Goal: Task Accomplishment & Management: Use online tool/utility

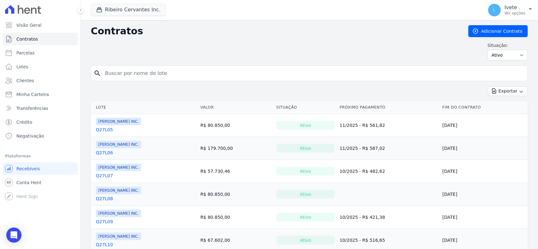
click at [119, 73] on input "search" at bounding box center [313, 73] width 424 height 13
click at [170, 79] on input "Q61L17" at bounding box center [313, 73] width 424 height 13
click at [157, 74] on input "Q61L17" at bounding box center [313, 73] width 424 height 13
type input "Q61L17"
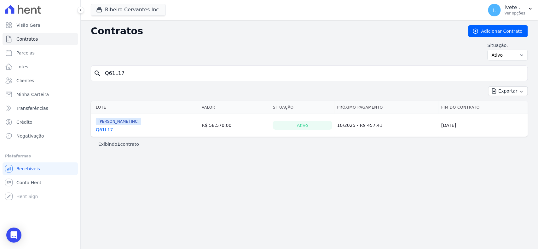
click at [100, 128] on link "Q61L17" at bounding box center [104, 130] width 17 height 6
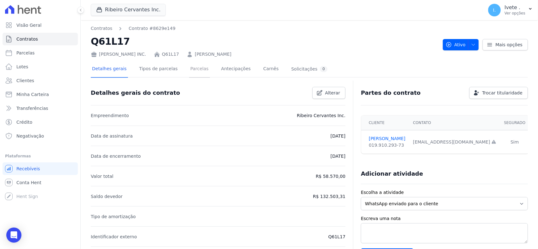
click at [189, 62] on link "Parcelas" at bounding box center [199, 69] width 21 height 17
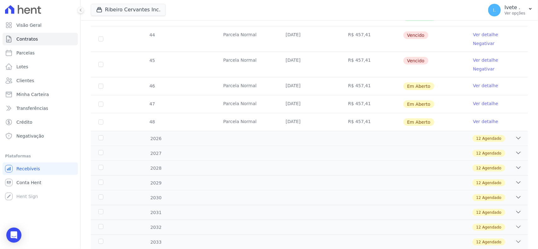
scroll to position [269, 0]
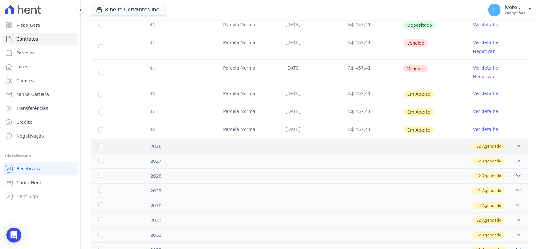
click at [516, 143] on icon at bounding box center [519, 146] width 6 height 6
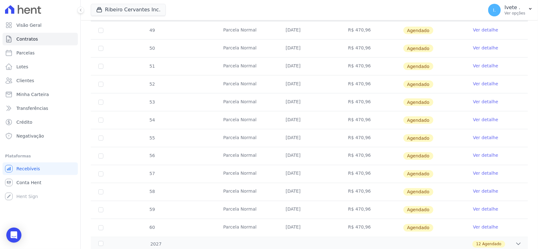
scroll to position [506, 0]
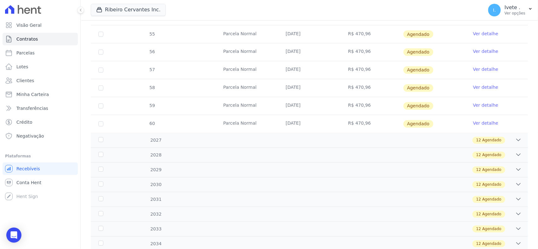
click at [516, 137] on icon at bounding box center [519, 140] width 6 height 6
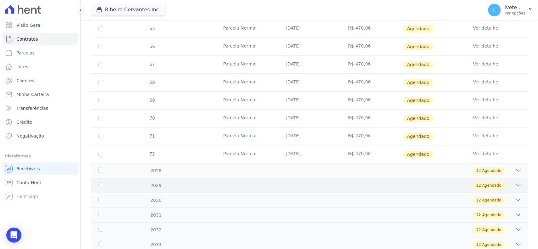
scroll to position [742, 0]
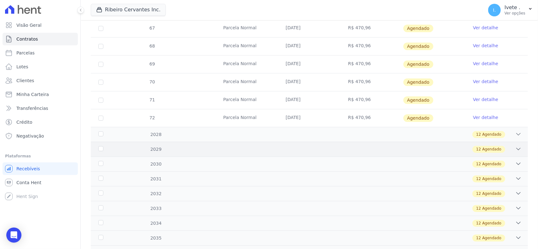
click at [516, 142] on div "2029 12 Agendado" at bounding box center [309, 149] width 437 height 15
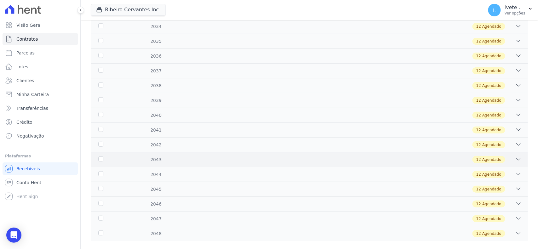
scroll to position [1155, 0]
click at [519, 226] on div "2048 12 Agendado" at bounding box center [309, 233] width 437 height 15
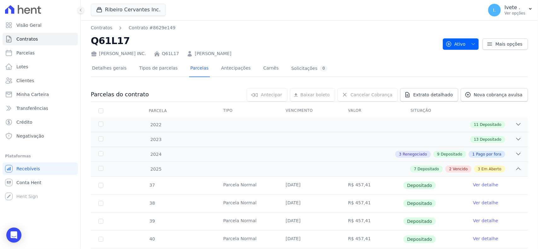
scroll to position [0, 0]
click at [189, 69] on link "Parcelas" at bounding box center [199, 69] width 21 height 17
click at [116, 73] on link "Detalhes gerais" at bounding box center [109, 69] width 37 height 17
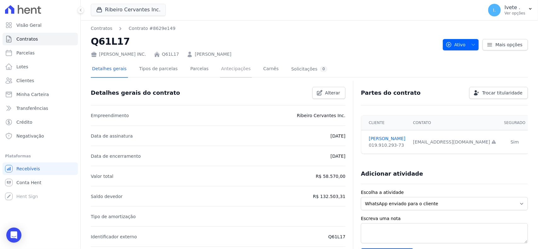
click at [225, 71] on link "Antecipações" at bounding box center [236, 69] width 32 height 17
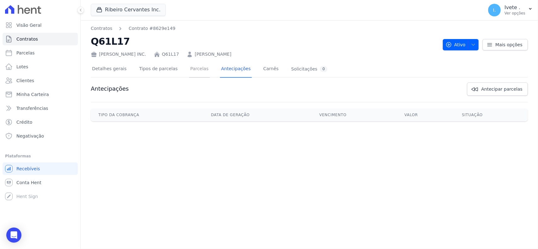
click at [189, 71] on link "Parcelas" at bounding box center [199, 69] width 21 height 17
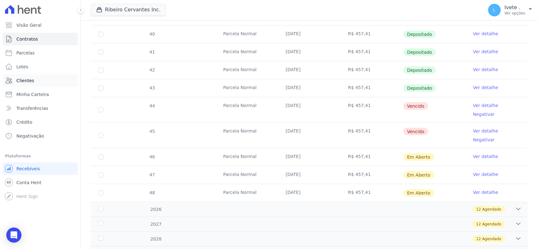
scroll to position [190, 0]
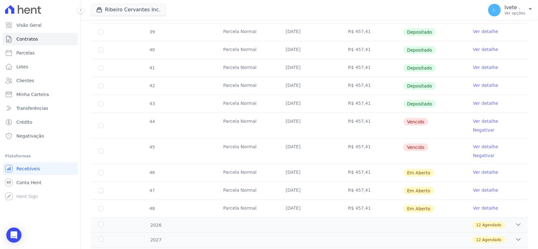
click at [9, 226] on body "Visão Geral Contratos [GEOGRAPHIC_DATA] Lotes Clientes Minha Carteira Transferê…" at bounding box center [269, 124] width 538 height 249
click at [11, 236] on icon "Open Intercom Messenger" at bounding box center [13, 235] width 7 height 8
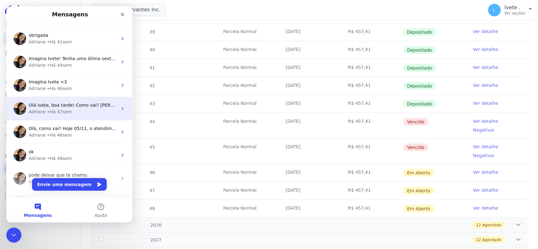
scroll to position [475, 0]
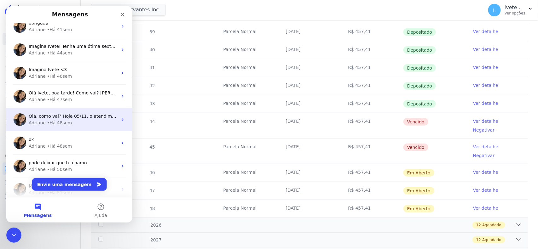
click at [50, 125] on div "• Há 48sem" at bounding box center [59, 123] width 25 height 7
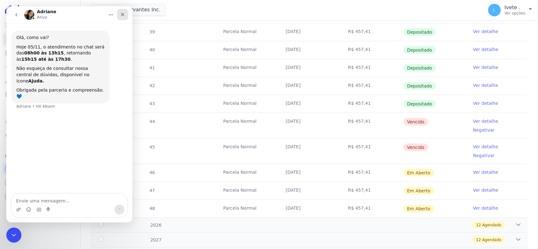
click at [119, 14] on div "Fechar" at bounding box center [122, 14] width 11 height 11
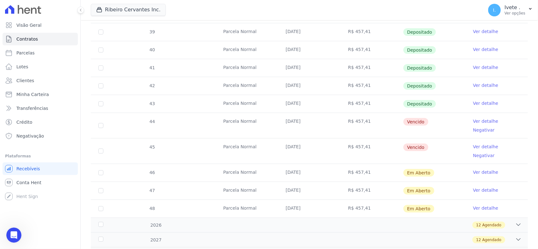
scroll to position [0, 0]
click at [18, 237] on div "Abertura do Messenger da Intercom" at bounding box center [13, 234] width 21 height 21
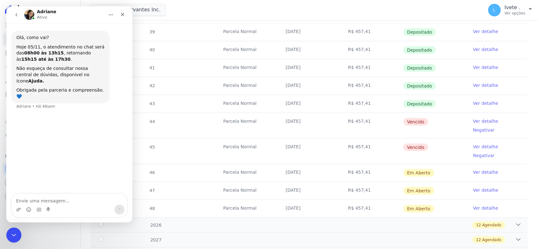
click at [10, 12] on button "go back" at bounding box center [16, 15] width 12 height 12
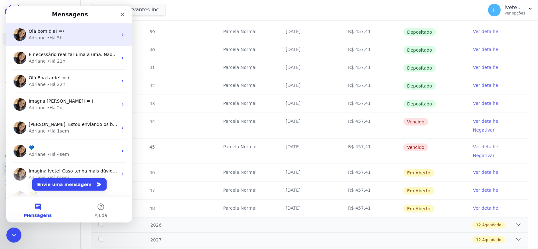
click at [62, 35] on div "Adriane • Há 5h" at bounding box center [73, 38] width 89 height 7
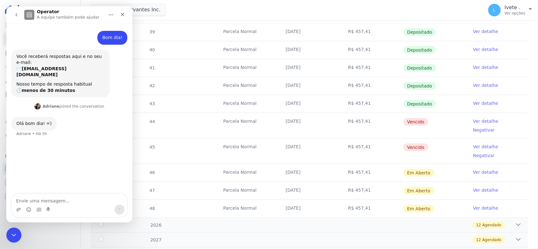
click at [18, 16] on icon "go back" at bounding box center [16, 14] width 5 height 5
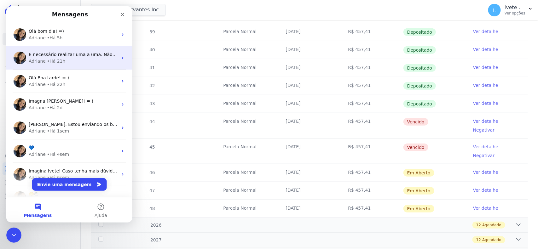
click at [29, 61] on div "Adriane" at bounding box center [37, 61] width 17 height 7
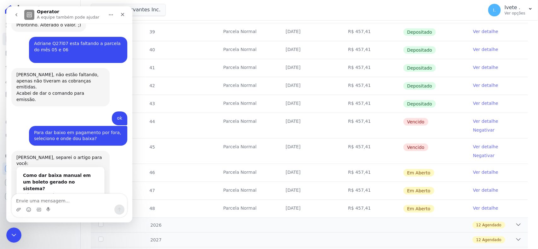
scroll to position [833, 0]
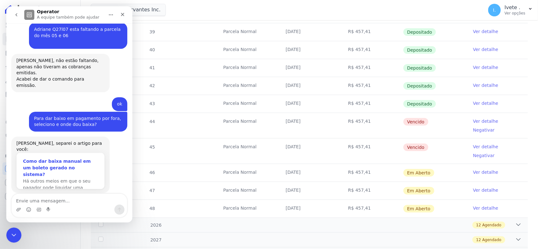
click at [48, 179] on span "Há outros meios em que o seu pagador pode liquidar uma fatura…" at bounding box center [56, 188] width 67 height 18
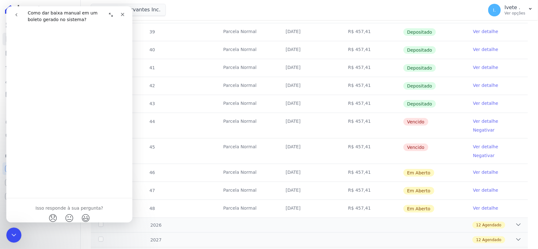
scroll to position [403, 0]
click at [17, 16] on icon "go back" at bounding box center [16, 14] width 2 height 3
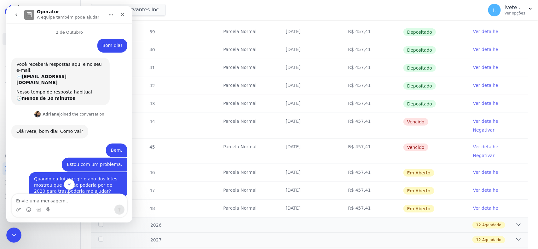
scroll to position [0, 0]
click at [122, 10] on div "Fechar" at bounding box center [122, 14] width 11 height 11
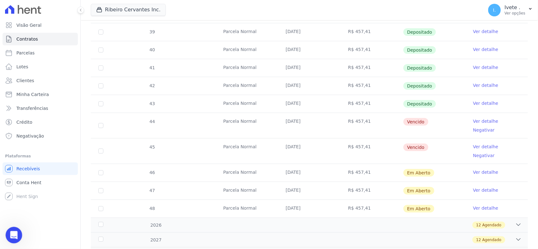
click at [8, 235] on icon "Abertura do Messenger da Intercom" at bounding box center [13, 235] width 10 height 10
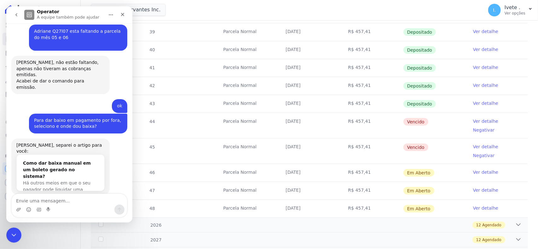
scroll to position [833, 0]
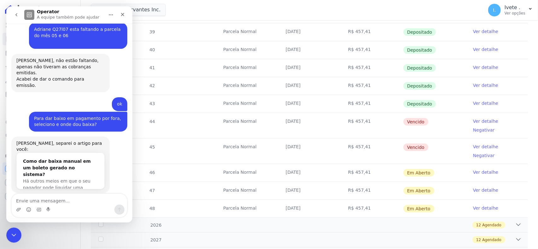
click at [13, 15] on button "go back" at bounding box center [16, 15] width 12 height 12
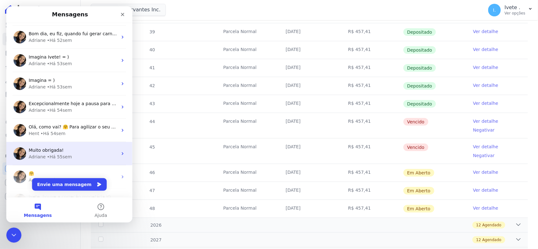
scroll to position [788, 0]
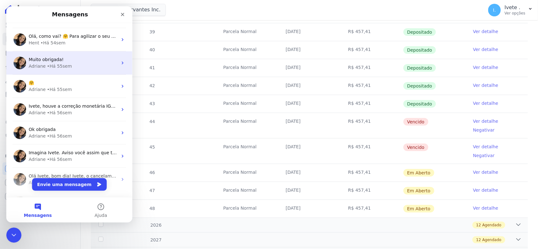
click at [76, 53] on div "Muito obrigada! [PERSON_NAME] • Há 55sem" at bounding box center [69, 62] width 126 height 23
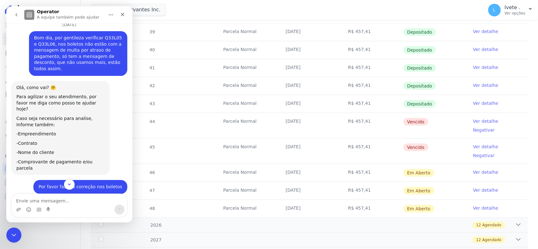
scroll to position [0, 0]
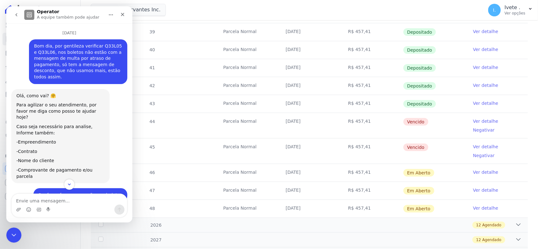
click at [15, 13] on icon "go back" at bounding box center [16, 14] width 5 height 5
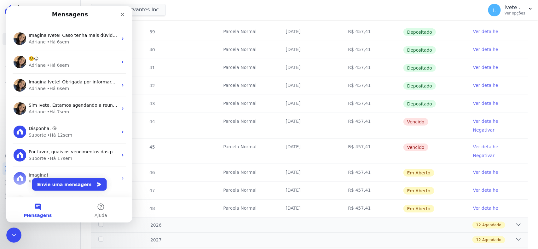
scroll to position [158, 0]
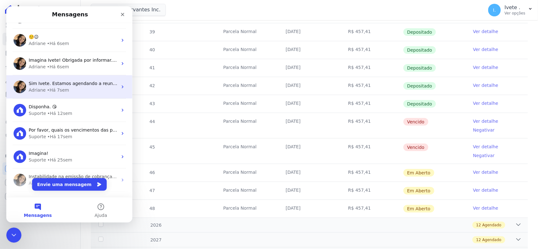
click at [35, 92] on div "Adriane" at bounding box center [37, 90] width 17 height 7
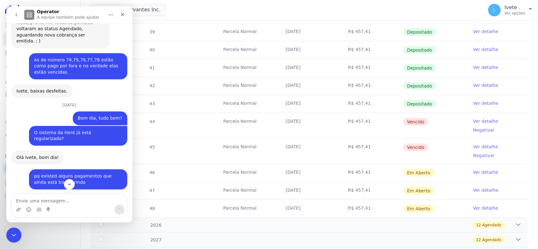
scroll to position [1352, 0]
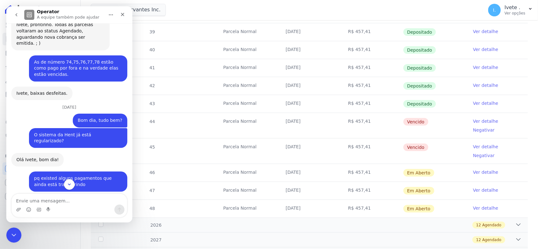
click at [15, 14] on icon "go back" at bounding box center [16, 14] width 5 height 5
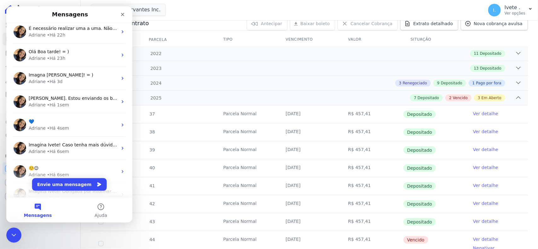
scroll to position [0, 0]
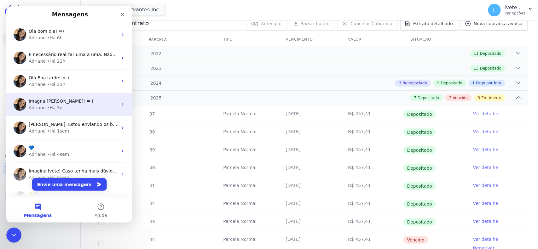
click at [78, 110] on div "Adriane • Há 3d" at bounding box center [73, 108] width 89 height 7
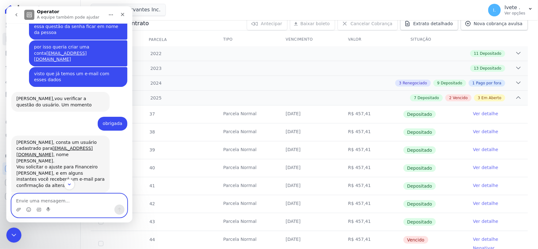
scroll to position [700, 0]
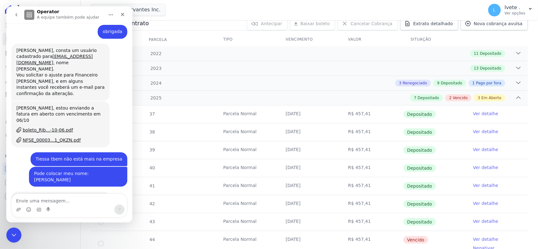
click at [15, 15] on icon "go back" at bounding box center [16, 14] width 5 height 5
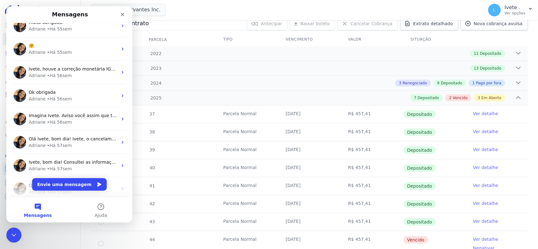
scroll to position [828, 0]
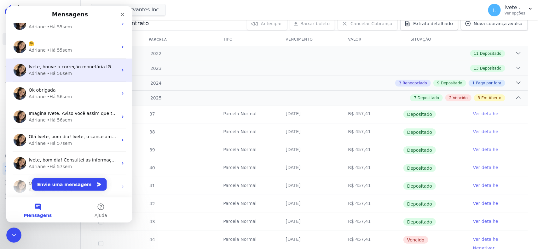
click at [68, 68] on span "Ivete, houve a correção monetária IGPM... Caso seja necessário, poderá cancelar…" at bounding box center [178, 66] width 298 height 5
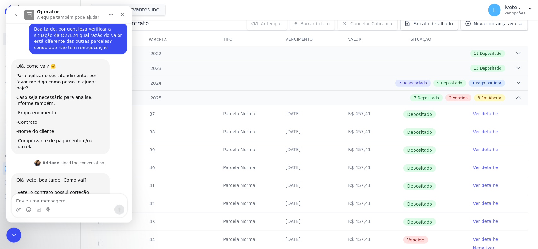
scroll to position [0, 0]
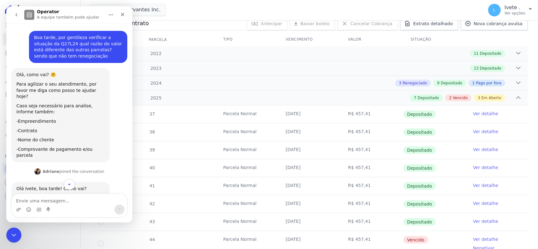
click at [18, 15] on icon "go back" at bounding box center [16, 14] width 5 height 5
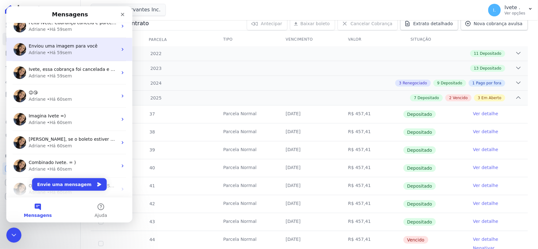
scroll to position [1183, 0]
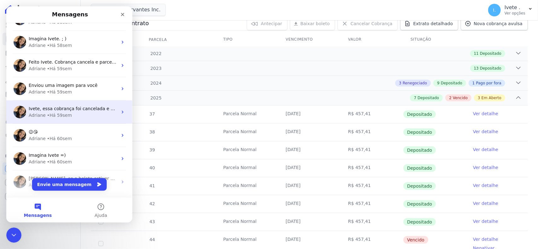
click at [69, 116] on div "[PERSON_NAME] • Há 59sem" at bounding box center [73, 115] width 89 height 7
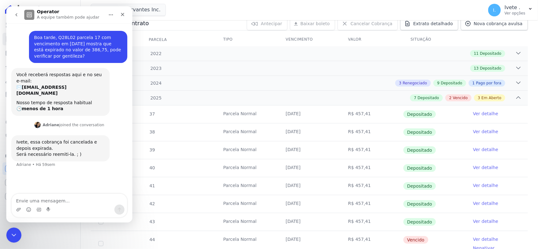
click at [13, 13] on button "go back" at bounding box center [16, 15] width 12 height 12
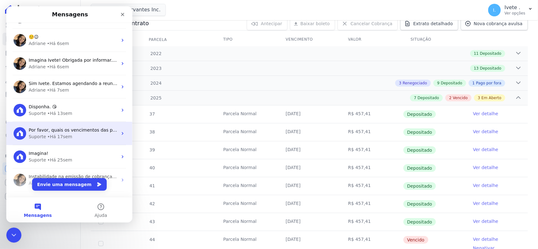
scroll to position [276, 0]
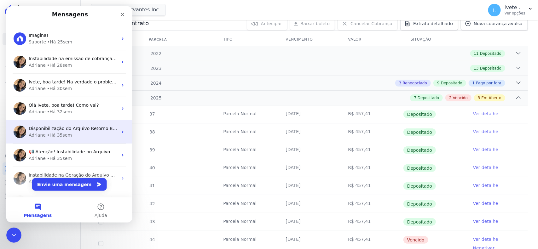
click at [43, 134] on div "Adriane" at bounding box center [37, 135] width 17 height 7
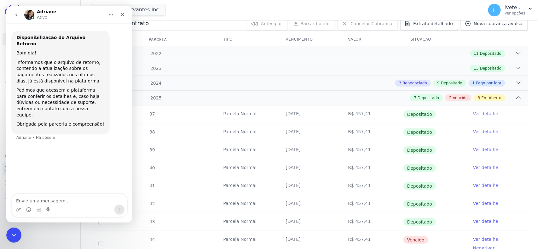
click at [20, 19] on button "go back" at bounding box center [16, 15] width 12 height 12
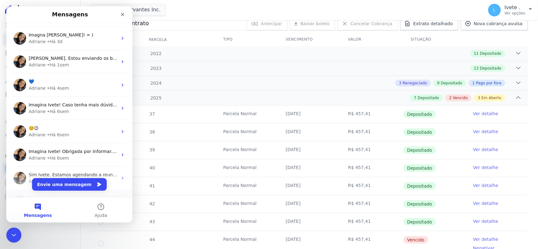
scroll to position [158, 0]
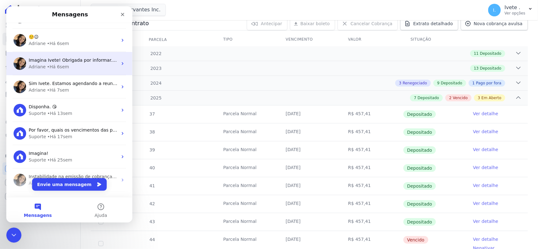
click at [65, 58] on span "Imagina Ivete! Obrigada por informar. ; )" at bounding box center [74, 60] width 90 height 5
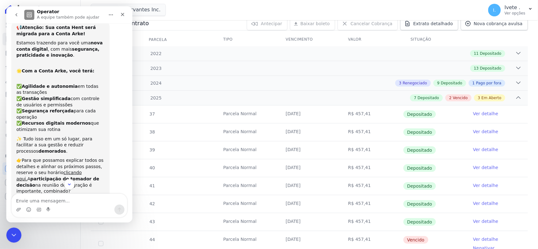
scroll to position [0, 0]
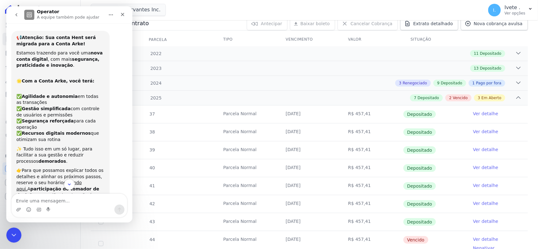
click at [17, 20] on button "go back" at bounding box center [16, 15] width 12 height 12
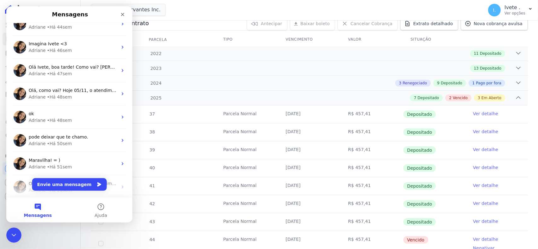
scroll to position [512, 0]
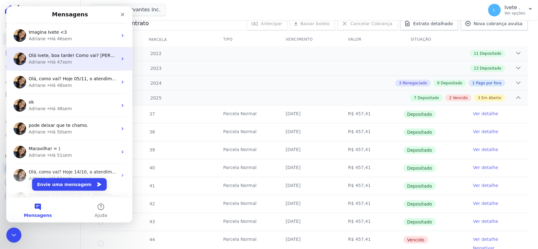
click at [63, 63] on div "• Há 47sem" at bounding box center [59, 62] width 25 height 7
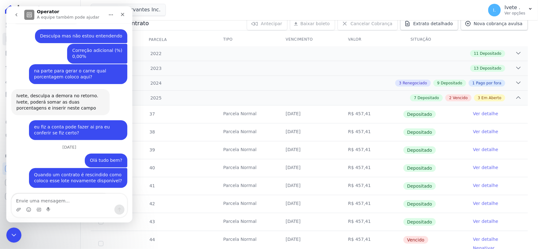
scroll to position [850, 0]
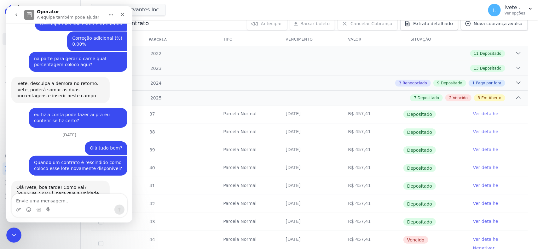
click at [15, 19] on button "go back" at bounding box center [16, 15] width 12 height 12
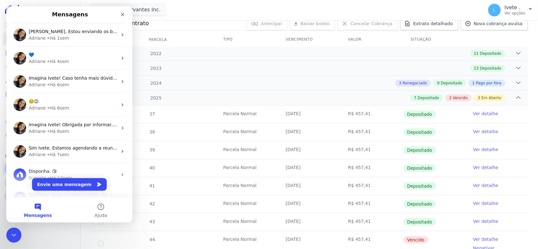
scroll to position [276, 0]
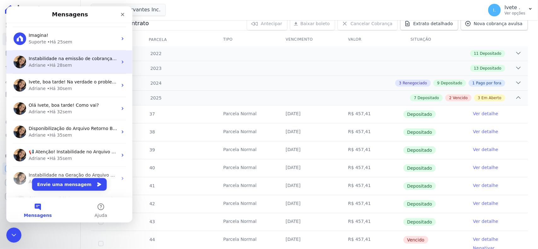
click at [44, 69] on div "Instabilidade na emissão de cobrança ⚒️ Prezados clientes, Identificamos, na ma…" at bounding box center [69, 61] width 126 height 23
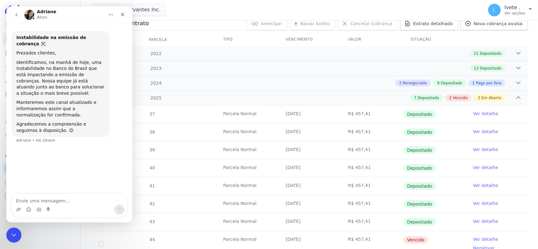
click at [18, 16] on icon "go back" at bounding box center [16, 14] width 5 height 5
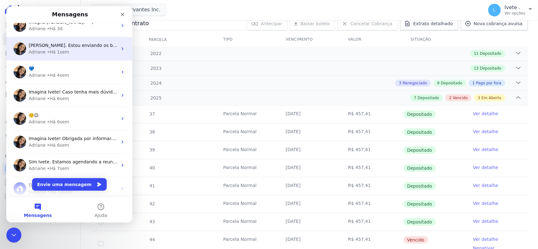
scroll to position [118, 0]
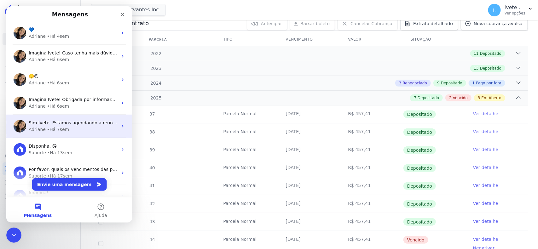
click at [76, 130] on div "[PERSON_NAME] • Há 7sem" at bounding box center [73, 129] width 89 height 7
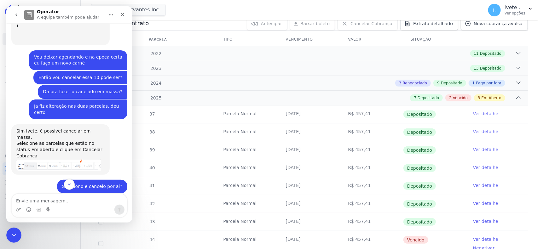
scroll to position [2298, 0]
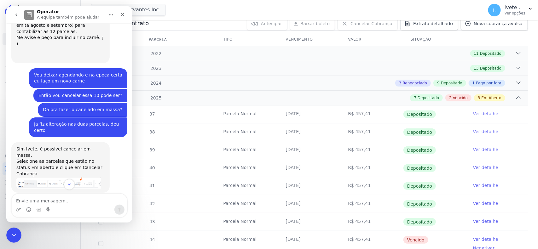
click at [14, 13] on icon "go back" at bounding box center [16, 14] width 5 height 5
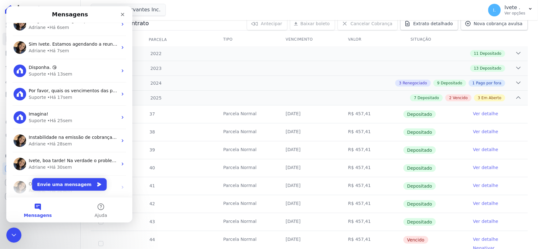
scroll to position [0, 0]
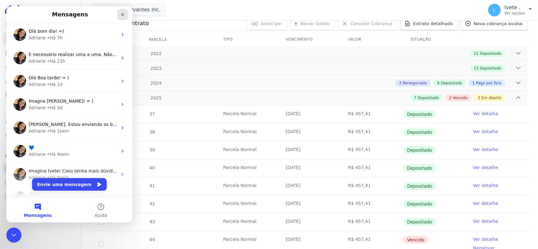
click at [123, 16] on icon "Fechar" at bounding box center [122, 14] width 5 height 5
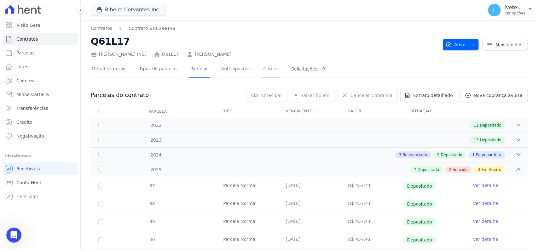
click at [262, 67] on link "Carnês" at bounding box center [271, 69] width 18 height 17
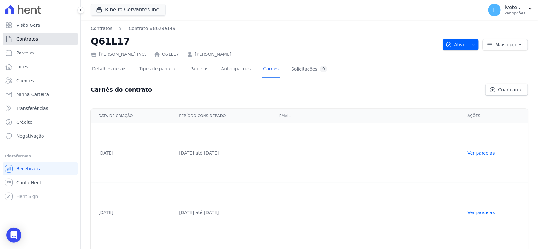
click at [55, 33] on link "Contratos" at bounding box center [40, 39] width 75 height 13
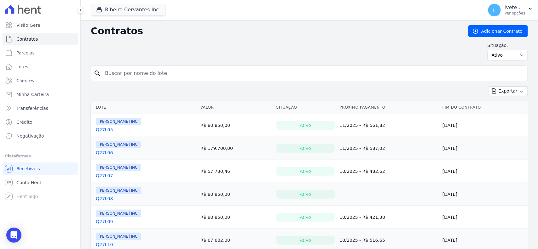
click at [132, 70] on input "search" at bounding box center [313, 73] width 424 height 13
click at [139, 72] on input "search" at bounding box center [313, 73] width 424 height 13
click at [151, 73] on input "search" at bounding box center [313, 73] width 424 height 13
type input "q32l26"
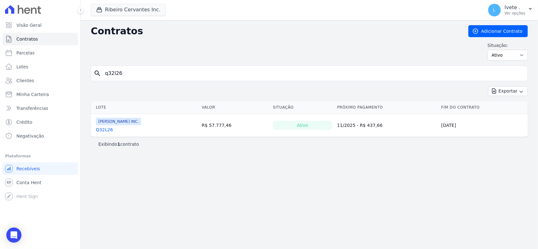
click at [106, 132] on link "Q32L26" at bounding box center [104, 130] width 17 height 6
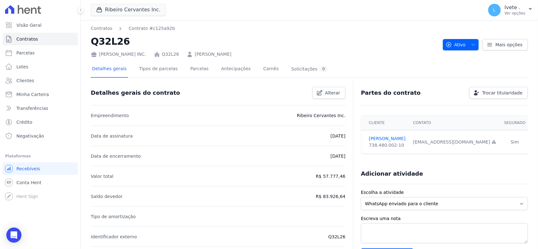
click at [248, 70] on div "Detalhes gerais Tipos de parcelas [GEOGRAPHIC_DATA] Antecipações Carnês Solicit…" at bounding box center [210, 69] width 238 height 17
click at [262, 73] on link "Carnês" at bounding box center [271, 69] width 18 height 17
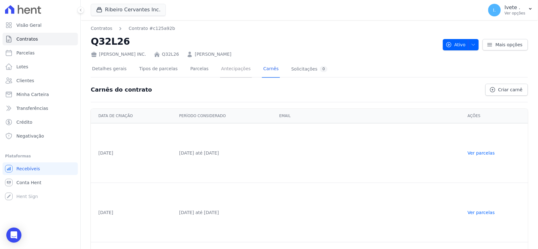
click at [226, 67] on link "Antecipações" at bounding box center [236, 69] width 32 height 17
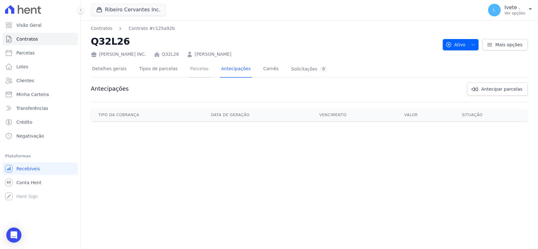
click at [198, 72] on link "Parcelas" at bounding box center [199, 69] width 21 height 17
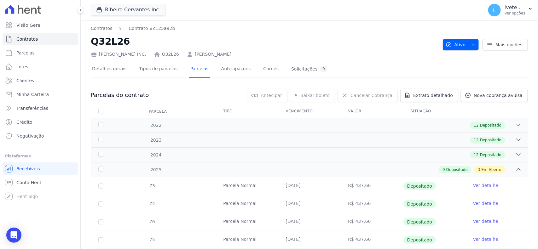
copy link "[PERSON_NAME]"
drag, startPoint x: 188, startPoint y: 54, endPoint x: 234, endPoint y: 51, distance: 45.8
click at [234, 51] on div "[PERSON_NAME] INC. Q32L26 [PERSON_NAME]" at bounding box center [264, 53] width 347 height 9
click at [26, 42] on span "Contratos" at bounding box center [26, 39] width 21 height 6
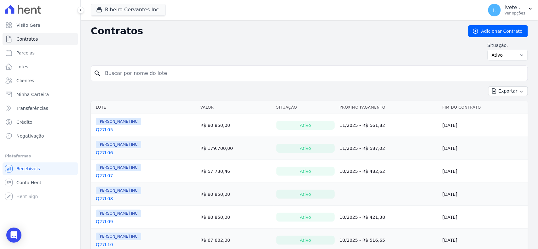
click at [144, 76] on input "search" at bounding box center [313, 73] width 424 height 13
type input "q27l04"
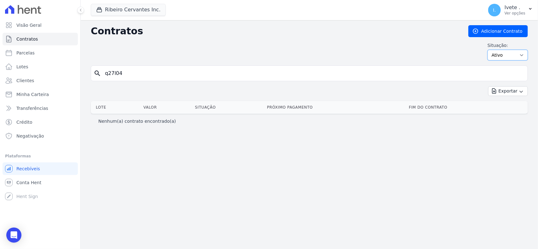
click at [508, 56] on select "Ativo Todos Pausado Distratado Rascunho Expirado Encerrado" at bounding box center [508, 55] width 40 height 11
select select "all"
click at [491, 50] on select "Ativo Todos Pausado Distratado Rascunho Expirado Encerrado" at bounding box center [508, 55] width 40 height 11
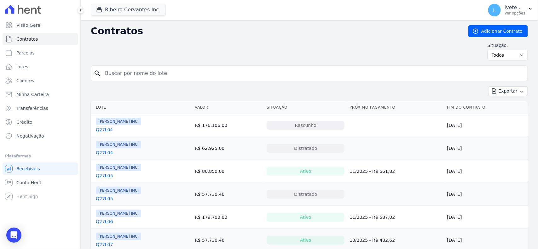
click at [101, 133] on link "Q27L04" at bounding box center [104, 130] width 17 height 6
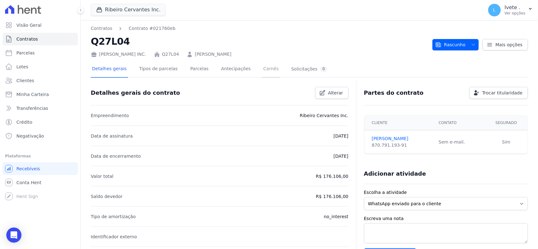
click at [262, 75] on link "Carnês" at bounding box center [271, 69] width 18 height 17
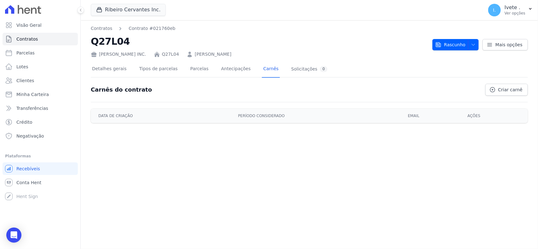
click at [262, 119] on th "Período considerado" at bounding box center [319, 116] width 170 height 15
click at [455, 44] on span "Rascunho" at bounding box center [450, 44] width 30 height 11
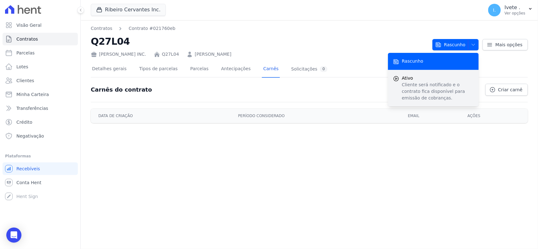
click at [441, 83] on p "Cliente será notificado e o contrato fica disponível para emissão de cobranças." at bounding box center [438, 92] width 72 height 20
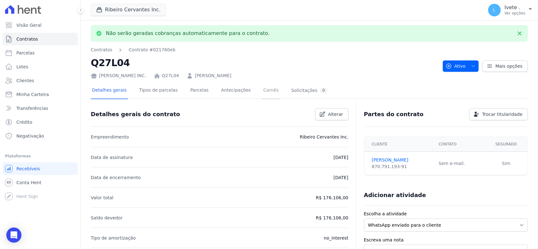
click at [262, 86] on link "Carnês" at bounding box center [271, 91] width 18 height 17
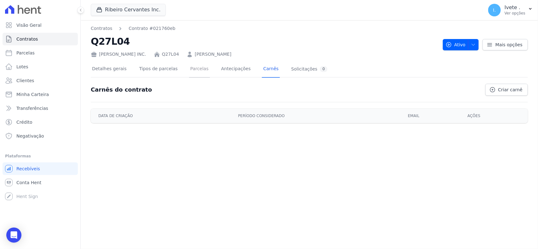
click at [193, 68] on link "Parcelas" at bounding box center [199, 69] width 21 height 17
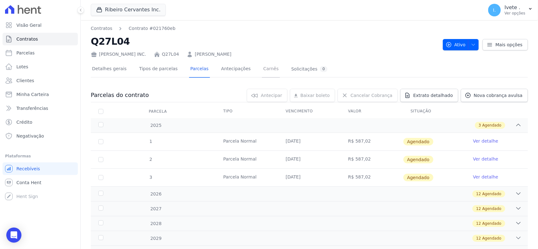
click at [262, 68] on link "Carnês" at bounding box center [271, 69] width 18 height 17
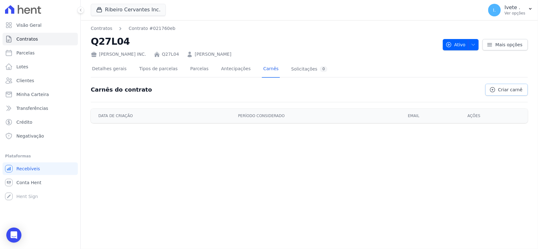
click at [502, 91] on span "Criar carnê" at bounding box center [511, 90] width 24 height 6
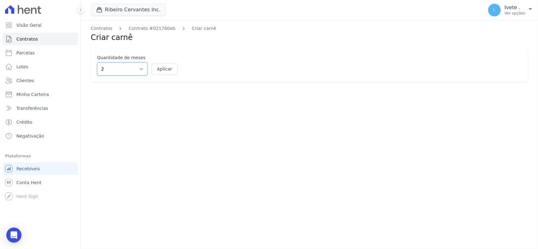
click at [138, 71] on select "2 3 4 5 6 7 8 9 10 11 12" at bounding box center [122, 68] width 50 height 13
select select "12"
click at [97, 62] on select "2 3 4 5 6 7 8 9 10 11 12" at bounding box center [122, 68] width 50 height 13
click at [172, 68] on button "Aplicar" at bounding box center [165, 69] width 26 height 12
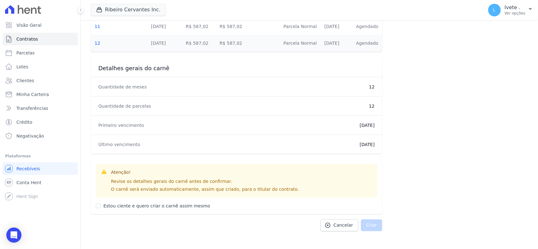
scroll to position [338, 0]
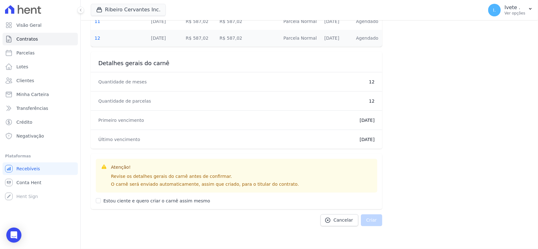
click at [93, 199] on div "Atenção! Revise os detalhes gerais do carnê antes de confirmar. O carnê será en…" at bounding box center [237, 182] width 292 height 56
click at [98, 200] on input "Estou ciente e quero criar o carnê assim mesmo" at bounding box center [98, 201] width 5 height 5
checkbox input "true"
click at [366, 221] on button "Criar" at bounding box center [371, 221] width 21 height 12
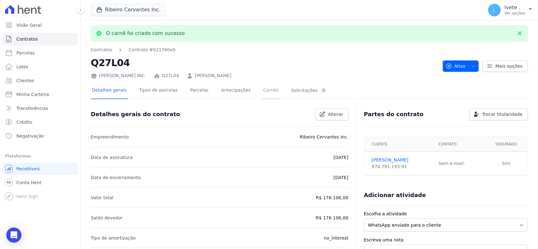
click at [262, 91] on link "Carnês" at bounding box center [271, 91] width 18 height 17
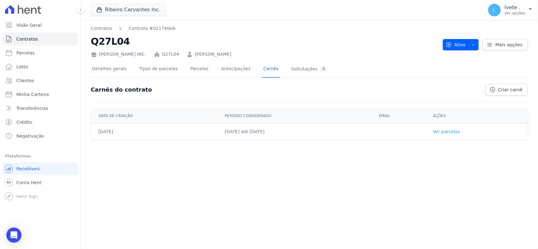
click at [458, 133] on link "Ver parcelas" at bounding box center [446, 131] width 27 height 5
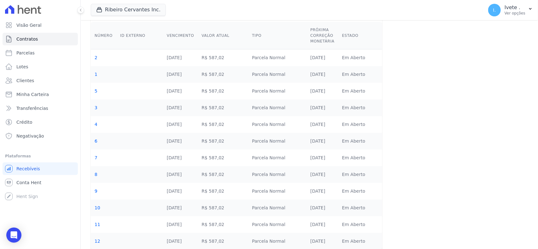
scroll to position [69, 0]
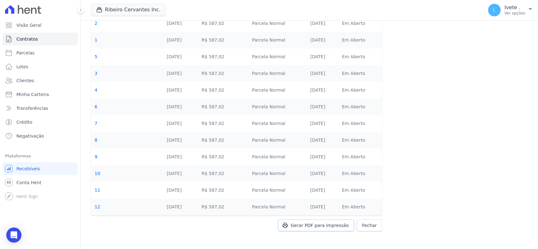
click at [298, 226] on span "Gerar PDF para impressão" at bounding box center [320, 226] width 58 height 6
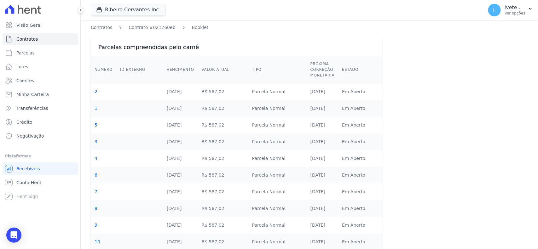
scroll to position [0, 0]
click at [63, 38] on link "Contratos" at bounding box center [40, 39] width 75 height 13
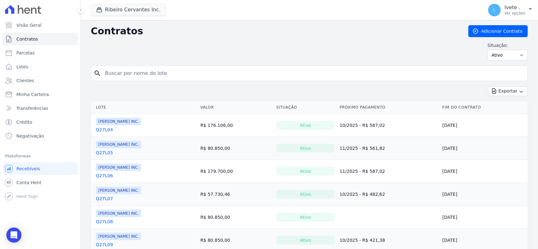
click at [107, 131] on link "Q27L04" at bounding box center [104, 130] width 17 height 6
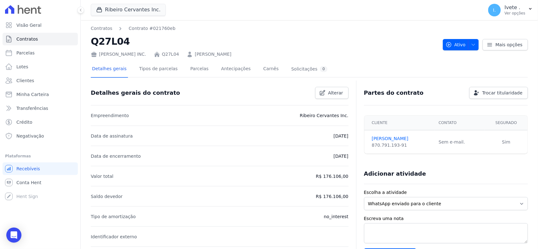
click at [248, 68] on div "Detalhes gerais Tipos de parcelas [GEOGRAPHIC_DATA] Antecipações Carnês Solicit…" at bounding box center [210, 69] width 238 height 17
click at [262, 68] on link "Carnês" at bounding box center [271, 69] width 18 height 17
